Goal: Information Seeking & Learning: Check status

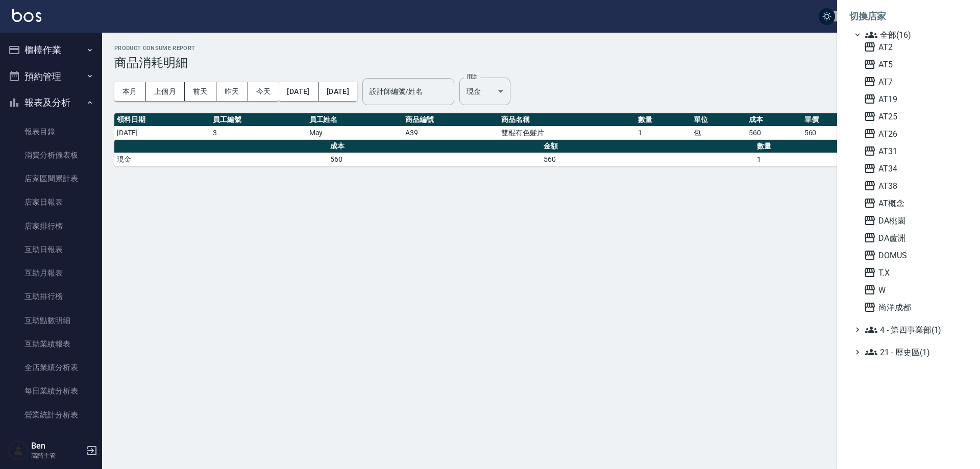
scroll to position [255, 0]
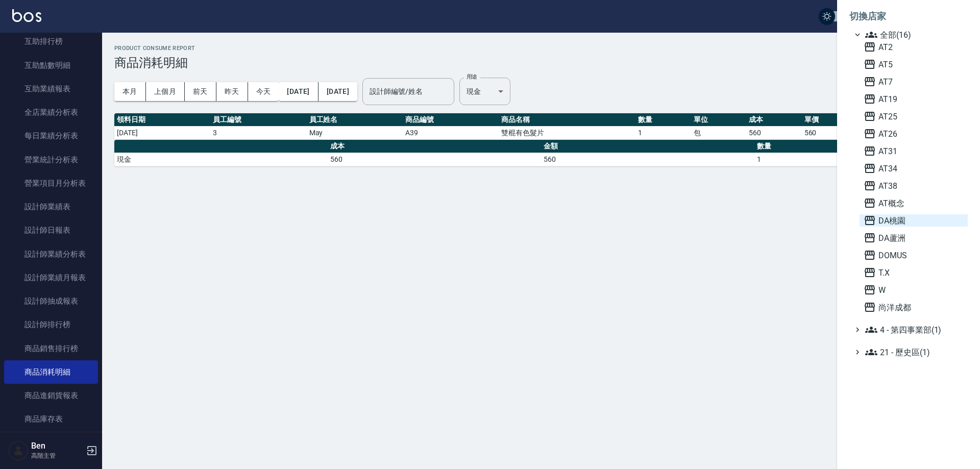
click at [908, 219] on span "DA桃園" at bounding box center [914, 220] width 100 height 12
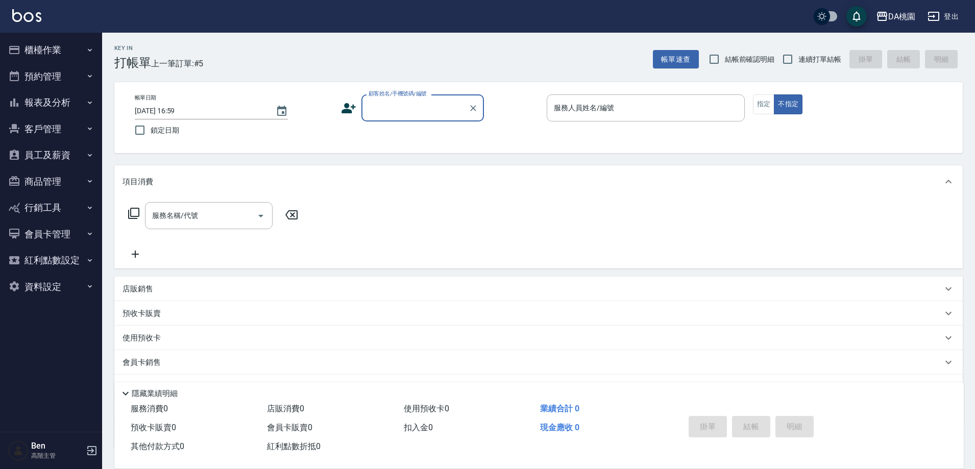
click at [65, 96] on button "報表及分析" at bounding box center [51, 102] width 94 height 27
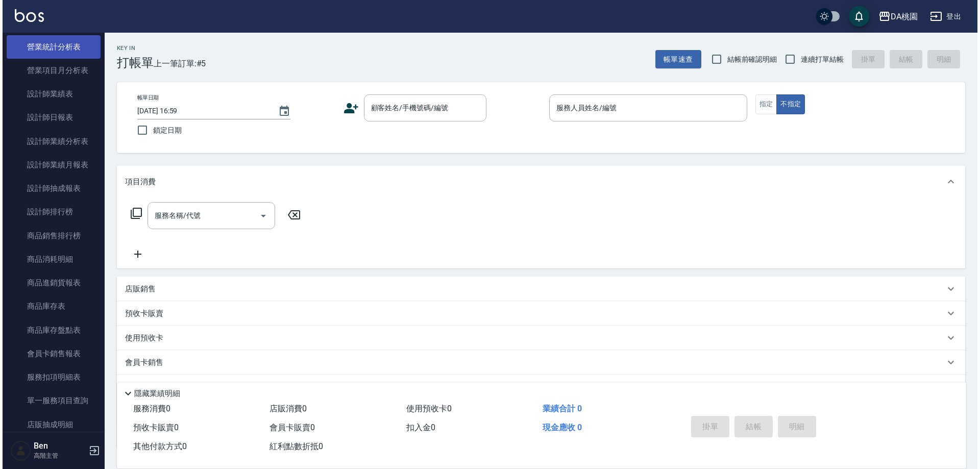
scroll to position [459, 0]
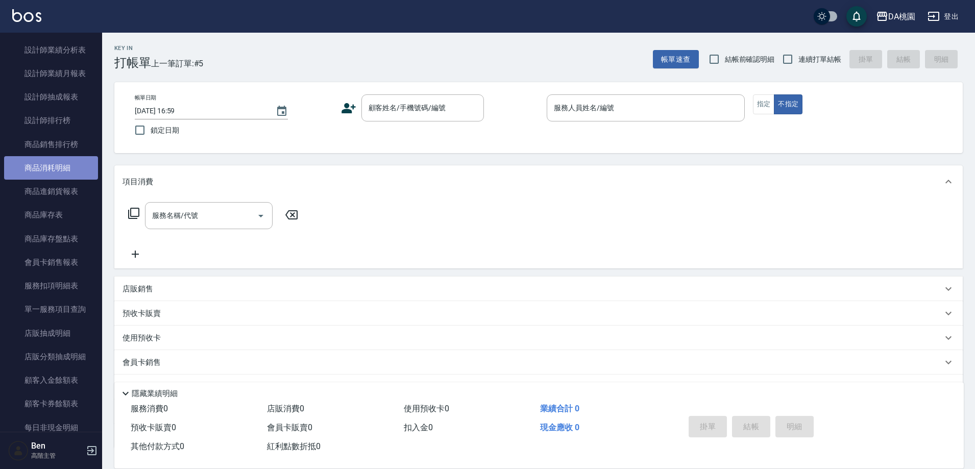
click at [57, 174] on link "商品消耗明細" at bounding box center [51, 167] width 94 height 23
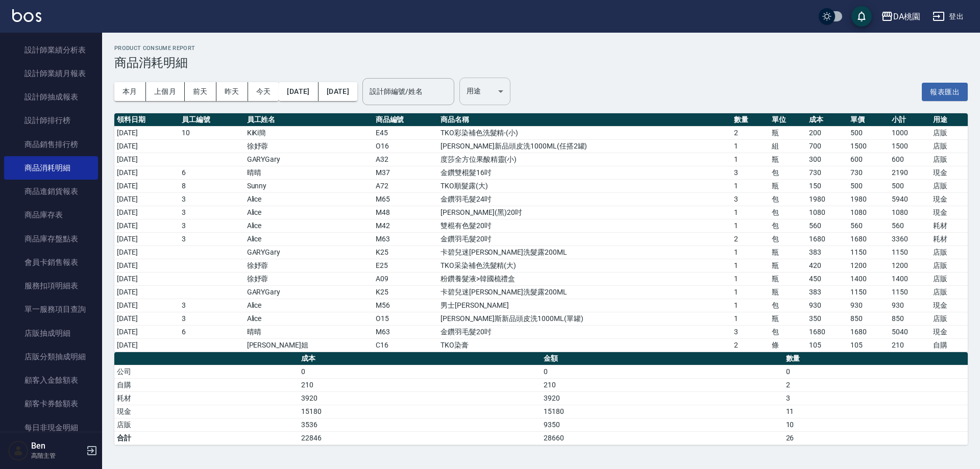
click at [509, 103] on body "DA桃園 登出 櫃檯作業 打帳單 帳單列表 掛單列表 座位開單 營業儀表板 現金收支登錄 高階收支登錄 材料自購登錄 每日結帳 排班表 現場電腦打卡 掃碼打卡…" at bounding box center [490, 234] width 980 height 469
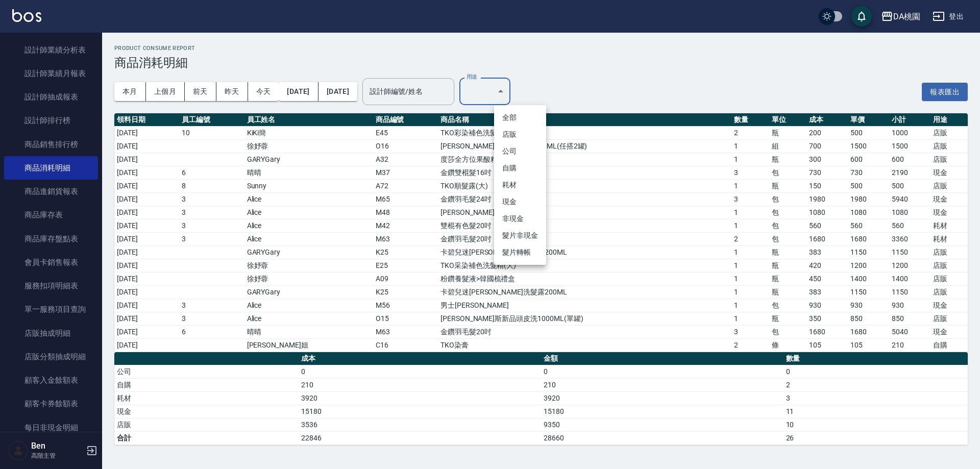
click at [518, 168] on li "自購" at bounding box center [520, 168] width 52 height 17
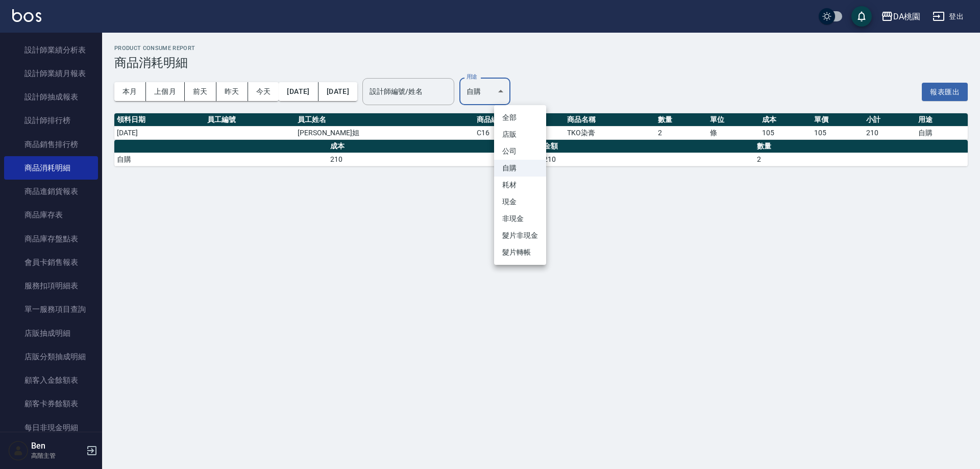
click at [519, 90] on body "DA桃園 登出 櫃檯作業 打帳單 帳單列表 掛單列表 座位開單 營業儀表板 現金收支登錄 高階收支登錄 材料自購登錄 每日結帳 排班表 現場電腦打卡 掃碼打卡…" at bounding box center [490, 234] width 980 height 469
click at [507, 187] on li "耗材" at bounding box center [520, 185] width 52 height 17
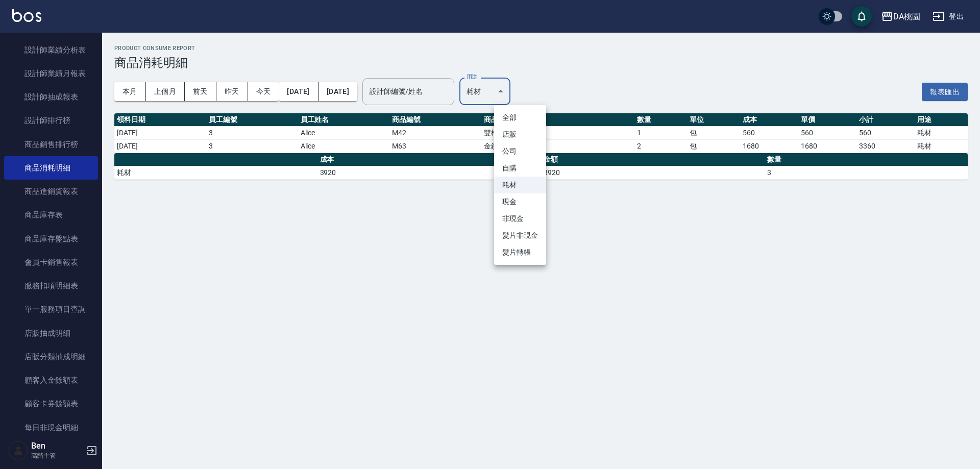
click at [514, 91] on body "DA桃園 登出 櫃檯作業 打帳單 帳單列表 掛單列表 座位開單 營業儀表板 現金收支登錄 高階收支登錄 材料自購登錄 每日結帳 排班表 現場電腦打卡 掃碼打卡…" at bounding box center [490, 234] width 980 height 469
click at [514, 192] on li "耗材" at bounding box center [520, 185] width 52 height 17
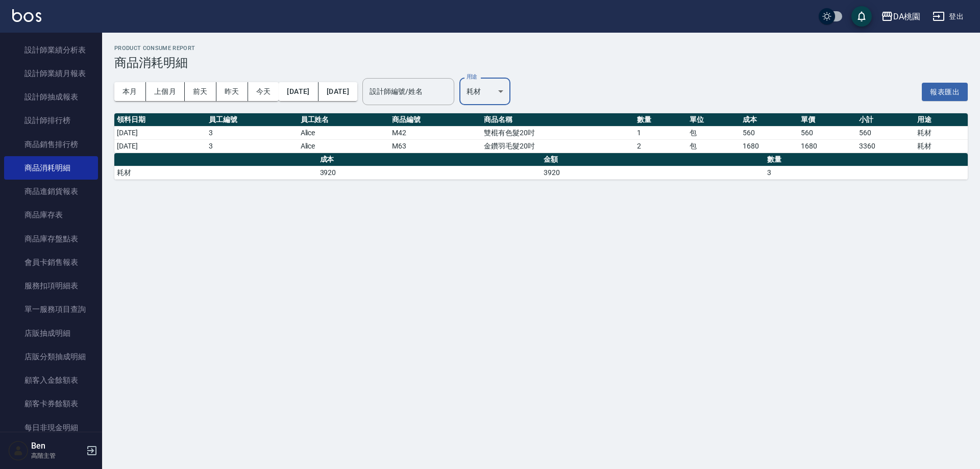
click at [516, 93] on body "DA桃園 登出 櫃檯作業 打帳單 帳單列表 掛單列表 座位開單 營業儀表板 現金收支登錄 高階收支登錄 材料自購登錄 每日結帳 排班表 現場電腦打卡 掃碼打卡…" at bounding box center [490, 234] width 980 height 469
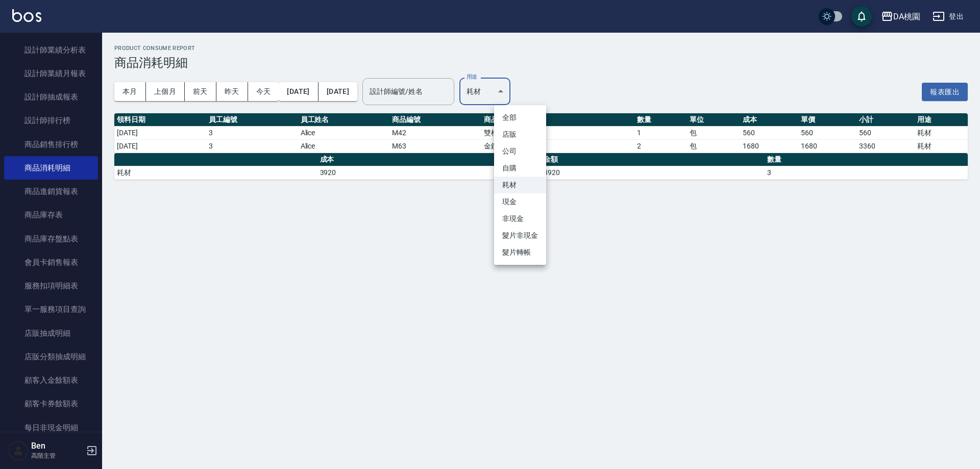
click at [514, 203] on li "現金" at bounding box center [520, 201] width 52 height 17
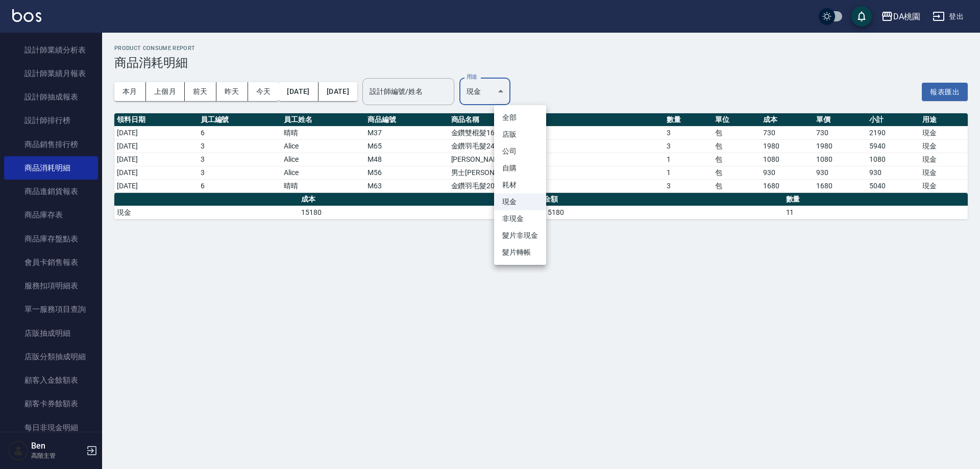
click at [520, 89] on body "DA桃園 登出 櫃檯作業 打帳單 帳單列表 掛單列表 座位開單 營業儀表板 現金收支登錄 高階收支登錄 材料自購登錄 每日結帳 排班表 現場電腦打卡 掃碼打卡…" at bounding box center [490, 234] width 980 height 469
click at [666, 355] on div at bounding box center [490, 234] width 980 height 469
click at [510, 111] on div "本月 上個月 前天 昨天 今天 2025/09/01 2025/09/10 設計師編號/姓名 設計師編號/姓名 用途 現金 現金 用途" at bounding box center [312, 91] width 396 height 43
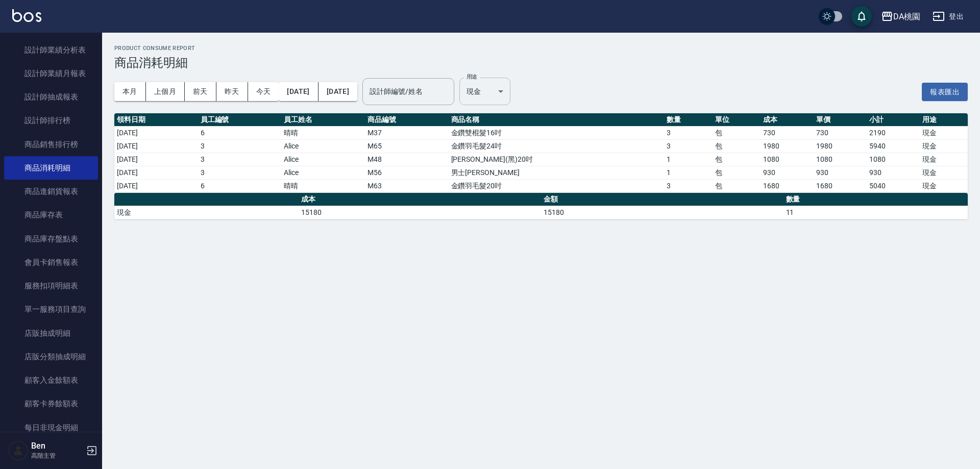
drag, startPoint x: 525, startPoint y: 106, endPoint x: 525, endPoint y: 95, distance: 10.2
click at [510, 103] on div "本月 上個月 前天 昨天 今天 2025/09/01 2025/09/10 設計師編號/姓名 設計師編號/姓名 用途 現金 現金 用途" at bounding box center [312, 91] width 396 height 43
click at [525, 95] on body "DA桃園 登出 櫃檯作業 打帳單 帳單列表 掛單列表 座位開單 營業儀表板 現金收支登錄 高階收支登錄 材料自購登錄 每日結帳 排班表 現場電腦打卡 掃碼打卡…" at bounding box center [490, 234] width 980 height 469
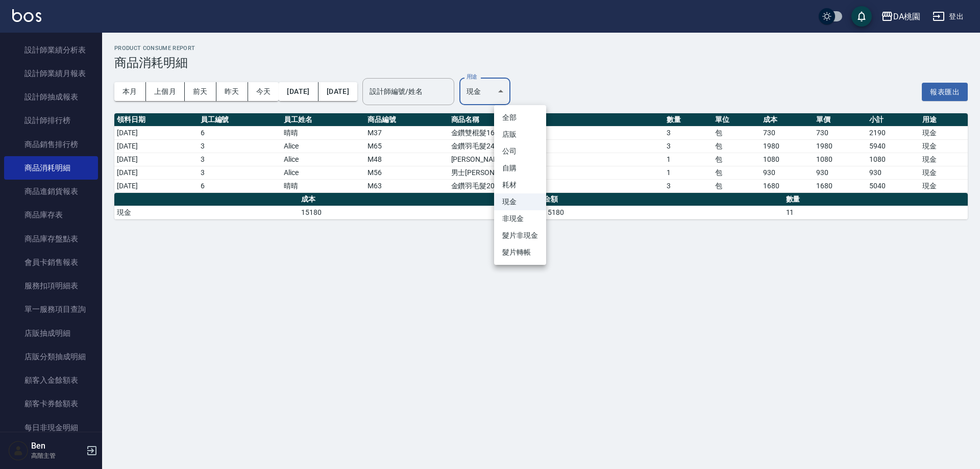
click at [521, 192] on li "耗材" at bounding box center [520, 185] width 52 height 17
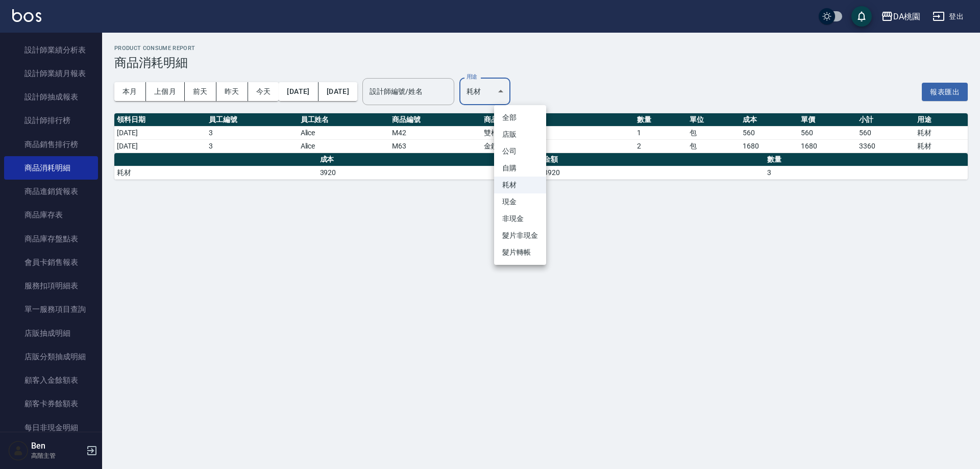
click at [527, 87] on body "DA桃園 登出 櫃檯作業 打帳單 帳單列表 掛單列表 座位開單 營業儀表板 現金收支登錄 高階收支登錄 材料自購登錄 每日結帳 排班表 現場電腦打卡 掃碼打卡…" at bounding box center [490, 234] width 980 height 469
click at [530, 195] on li "現金" at bounding box center [520, 201] width 52 height 17
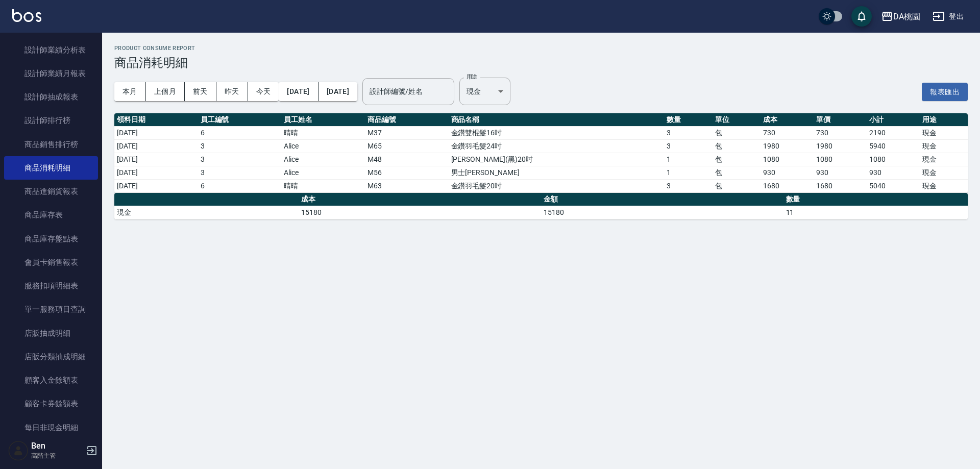
click at [656, 284] on div "Product Consume Report 商品消耗明細 本月 上個月 前天 昨天 今天 2025/09/01 2025/09/10 設計師編號/姓名 設計…" at bounding box center [490, 234] width 980 height 469
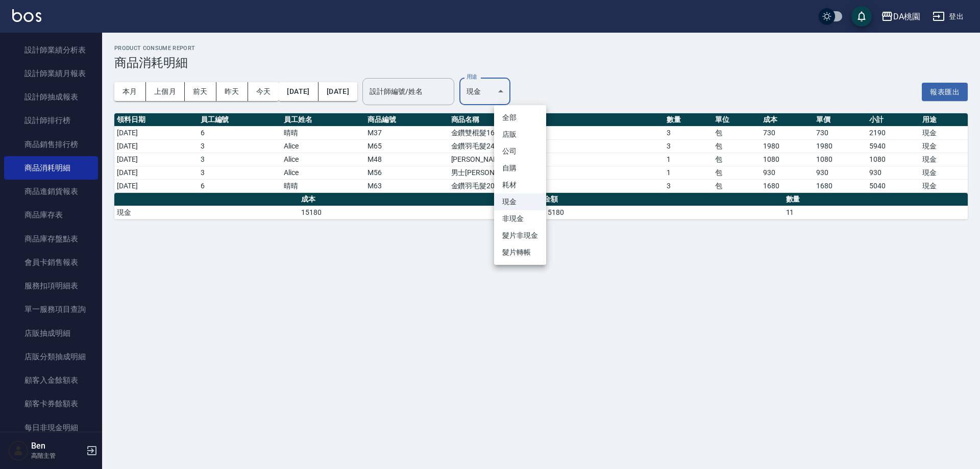
click at [518, 101] on body "DA桃園 登出 櫃檯作業 打帳單 帳單列表 掛單列表 座位開單 營業儀表板 現金收支登錄 高階收支登錄 材料自購登錄 每日結帳 排班表 現場電腦打卡 掃碼打卡…" at bounding box center [490, 234] width 980 height 469
click at [512, 188] on li "耗材" at bounding box center [520, 185] width 52 height 17
type input "耗材"
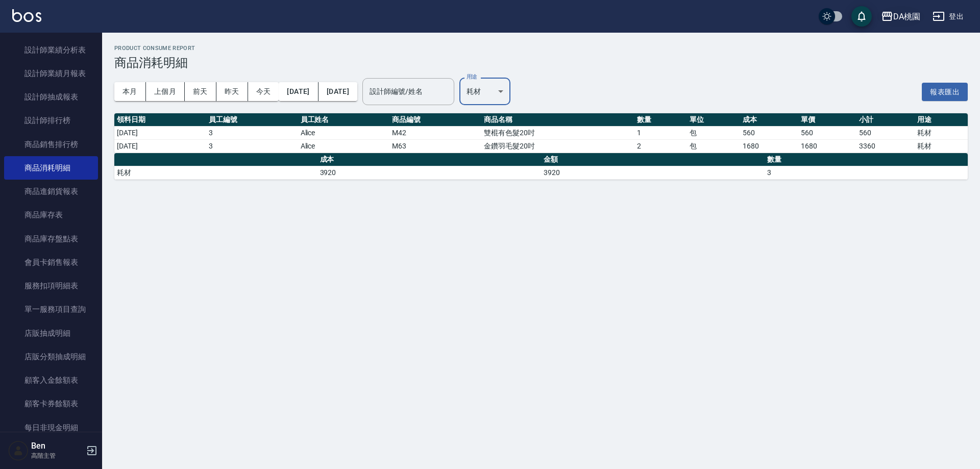
click at [884, 21] on icon "button" at bounding box center [887, 16] width 10 height 9
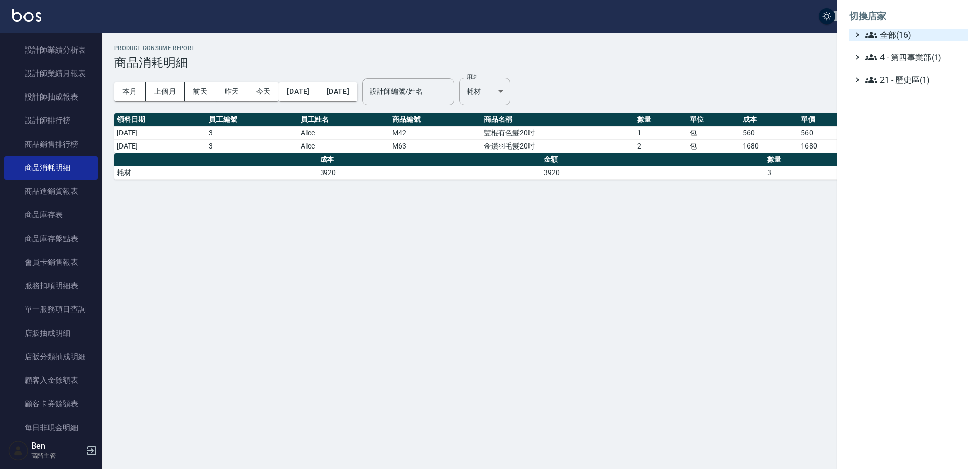
click at [898, 39] on span "全部(16)" at bounding box center [914, 35] width 99 height 12
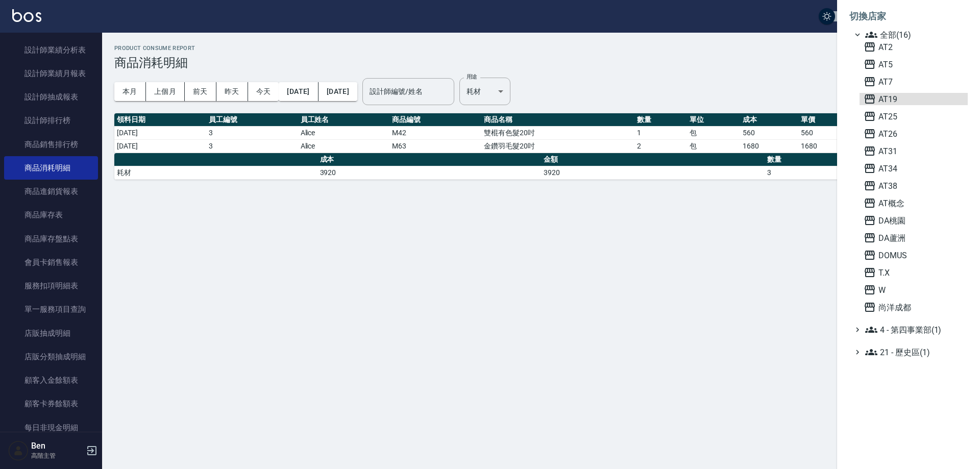
drag, startPoint x: 907, startPoint y: 97, endPoint x: 165, endPoint y: 182, distance: 746.5
click at [908, 97] on span "AT19" at bounding box center [914, 99] width 100 height 12
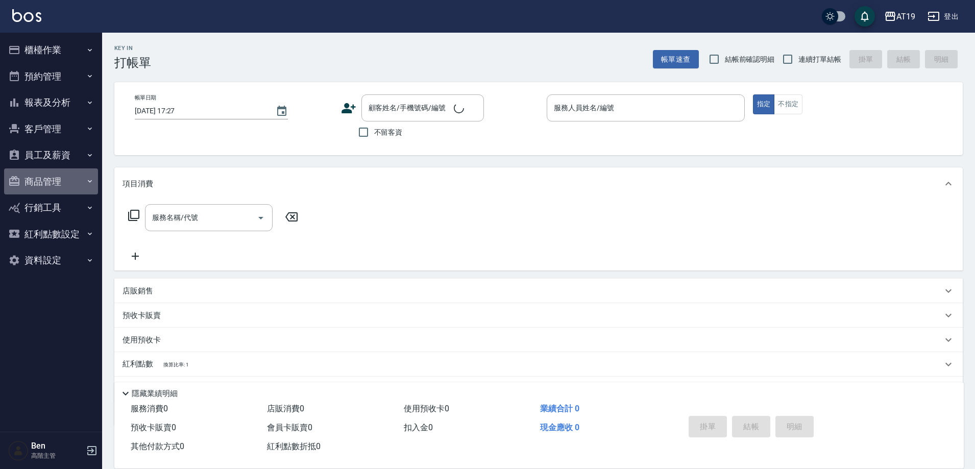
click at [56, 174] on button "商品管理" at bounding box center [51, 181] width 94 height 27
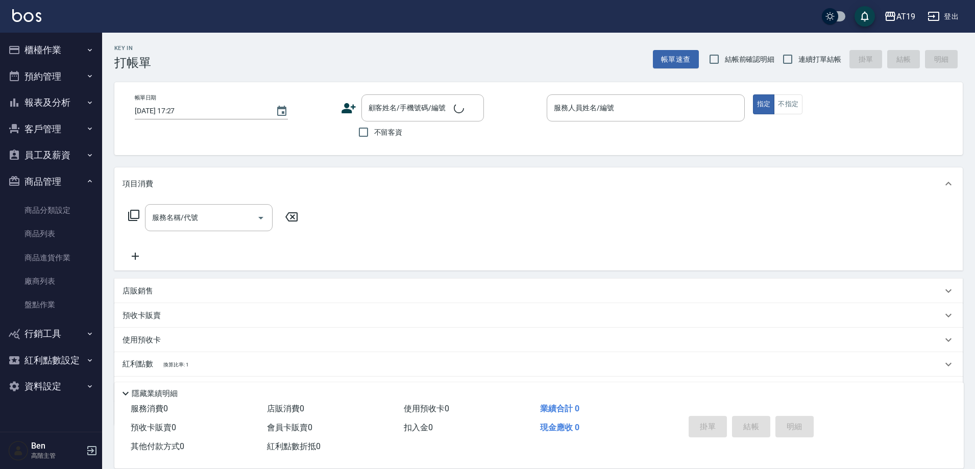
click at [69, 101] on button "報表及分析" at bounding box center [51, 102] width 94 height 27
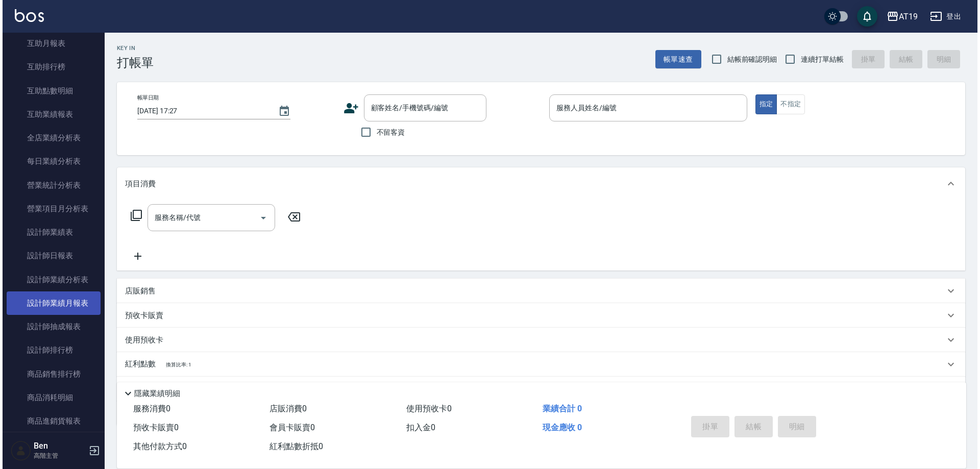
scroll to position [357, 0]
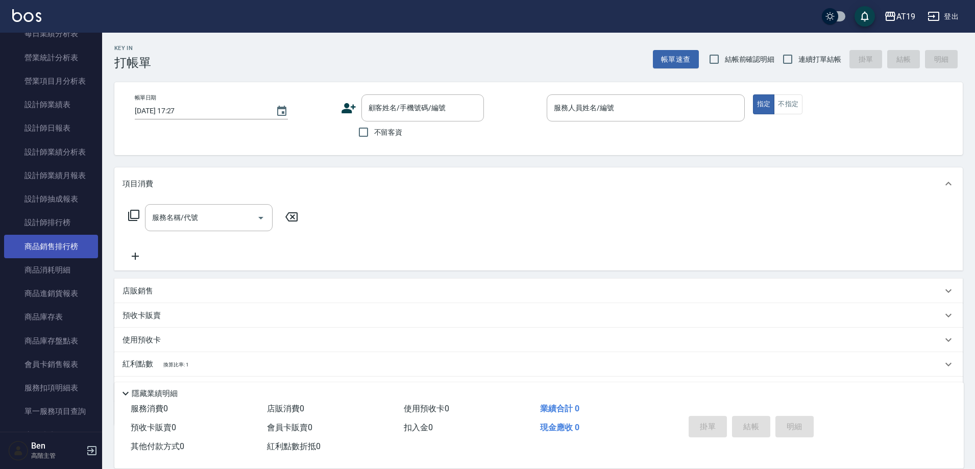
click at [64, 255] on link "商品銷售排行榜" at bounding box center [51, 246] width 94 height 23
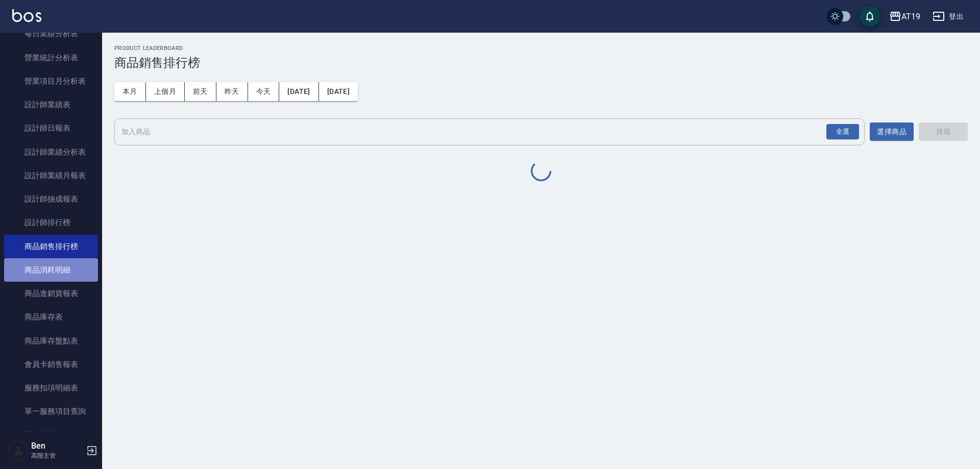
click at [64, 268] on link "商品消耗明細" at bounding box center [51, 269] width 94 height 23
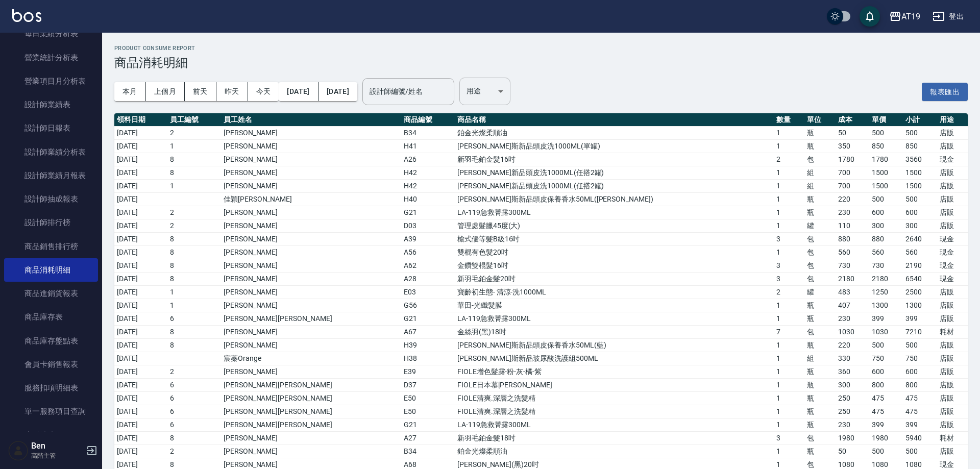
click at [506, 100] on body "AT19 登出 櫃檯作業 打帳單 帳單列表 掛單列表 座位開單 營業儀表板 現金收支登錄 高階收支登錄 材料自購登錄 每日結帳 排班表 現場電腦打卡 掃碼打卡…" at bounding box center [490, 321] width 980 height 643
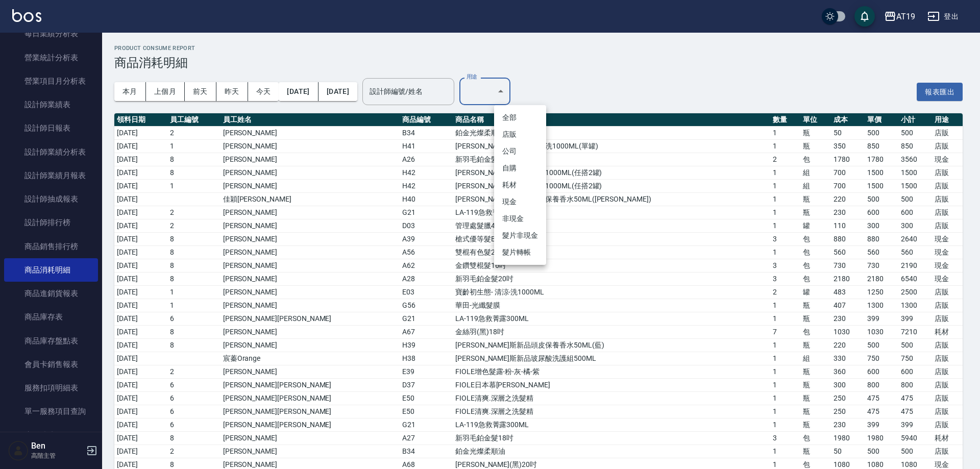
click at [511, 190] on li "耗材" at bounding box center [520, 185] width 52 height 17
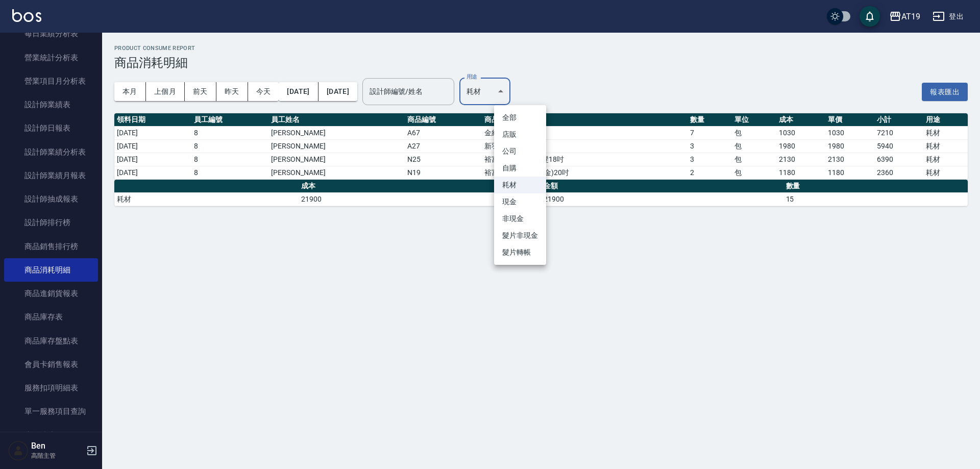
click at [526, 92] on body "AT19 登出 櫃檯作業 打帳單 帳單列表 掛單列表 座位開單 營業儀表板 現金收支登錄 高階收支登錄 材料自購登錄 每日結帳 排班表 現場電腦打卡 掃碼打卡…" at bounding box center [490, 234] width 980 height 469
click at [516, 204] on li "現金" at bounding box center [520, 201] width 52 height 17
type input "現金"
